Goal: Task Accomplishment & Management: Use online tool/utility

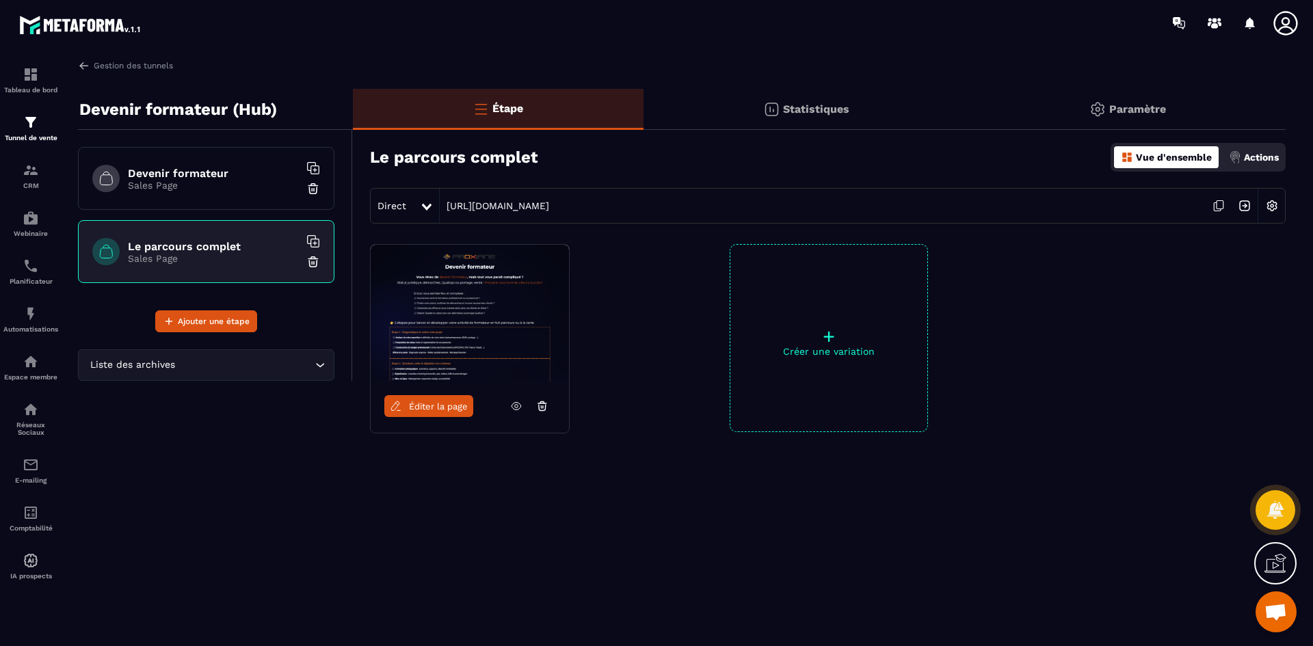
scroll to position [3829, 0]
click at [25, 127] on img at bounding box center [31, 122] width 16 height 16
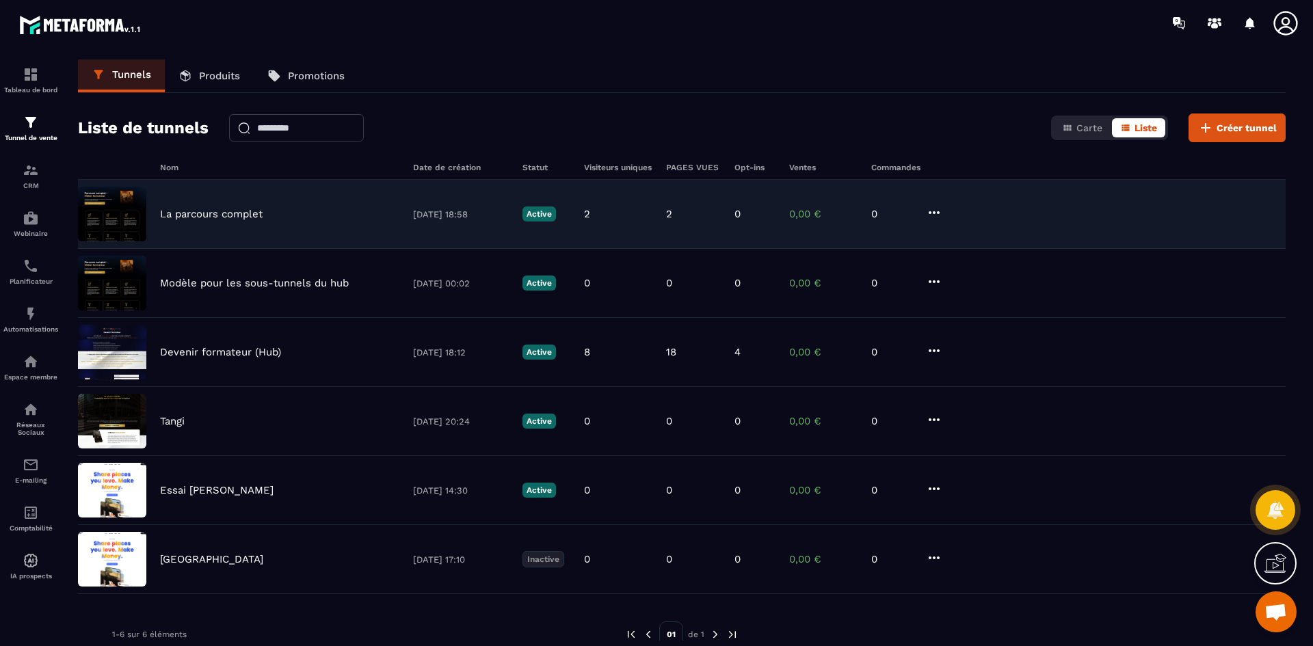
click at [247, 249] on div "La parcours complet 09/08/2025 18:58 Active 2 2 0 0,00 € 0" at bounding box center [682, 283] width 1208 height 69
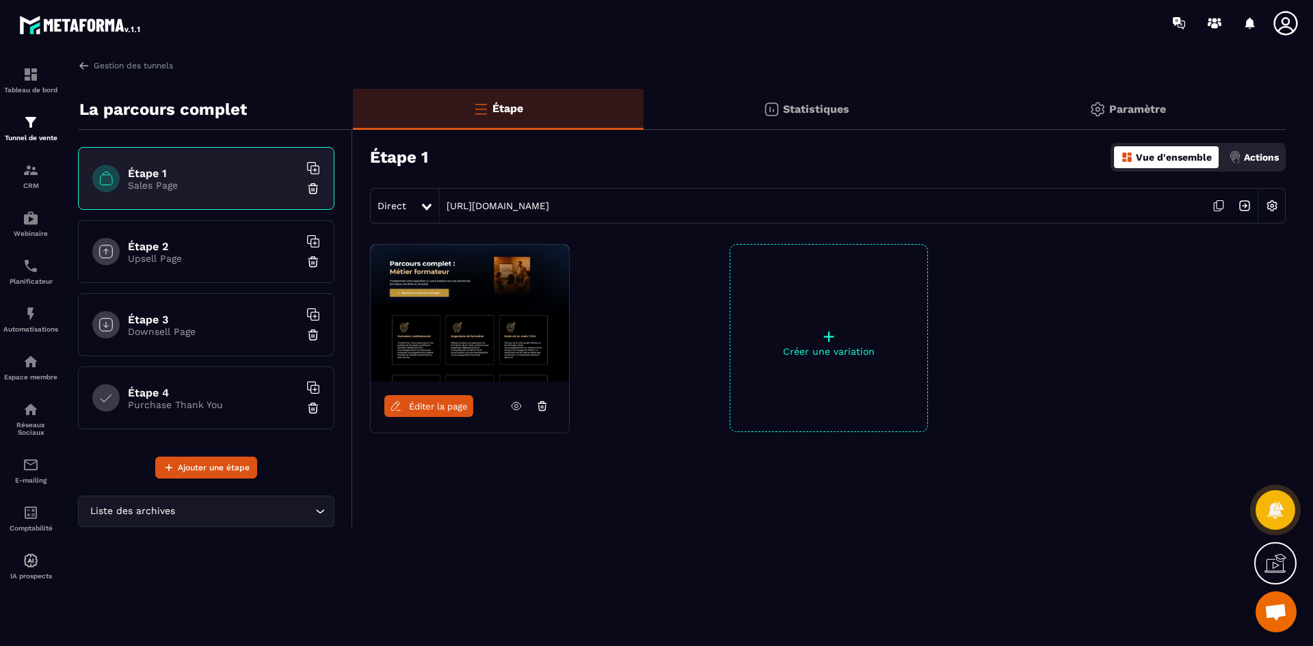
click at [434, 414] on link "Éditer la page" at bounding box center [428, 406] width 89 height 22
